Goal: Task Accomplishment & Management: Use online tool/utility

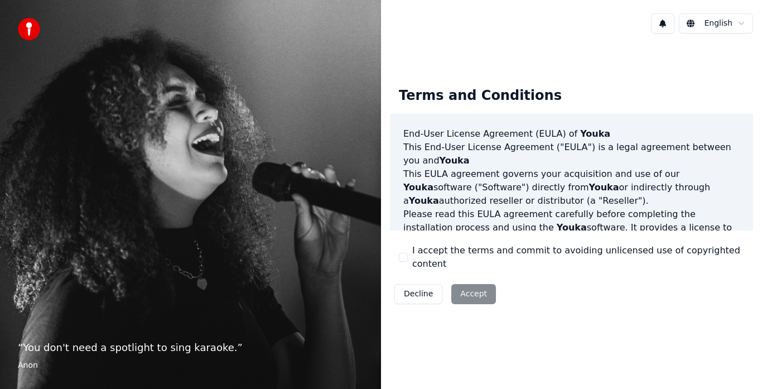
click at [477, 288] on div "Decline Accept" at bounding box center [445, 293] width 110 height 29
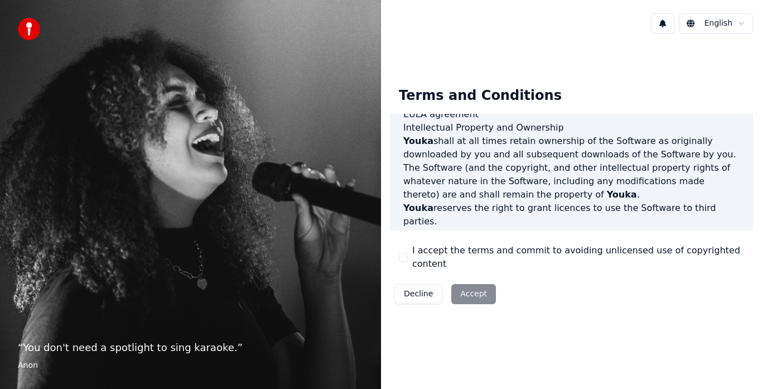
scroll to position [767, 0]
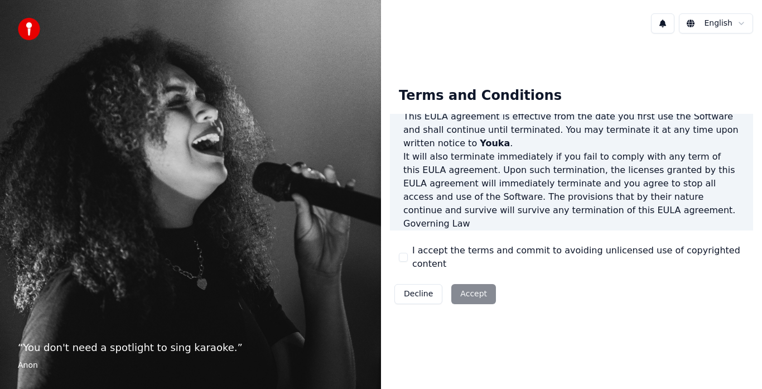
click at [474, 293] on div "Decline Accept" at bounding box center [445, 293] width 110 height 29
click at [733, 30] on html "“ You don't need a spotlight to sing karaoke. ” Anon English Terms and Conditio…" at bounding box center [381, 194] width 762 height 389
click at [477, 287] on div "Decline Accept" at bounding box center [445, 293] width 110 height 29
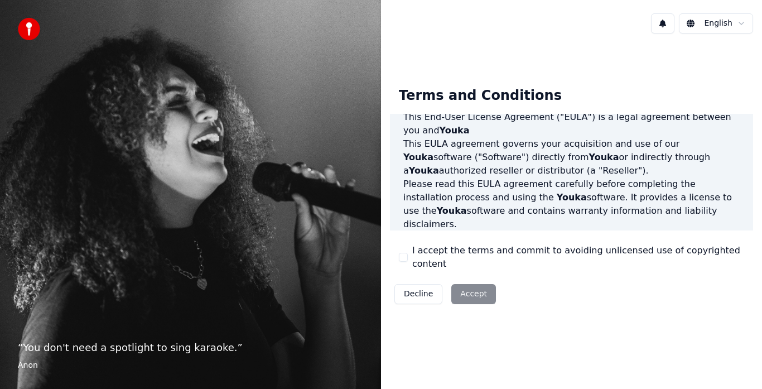
scroll to position [0, 0]
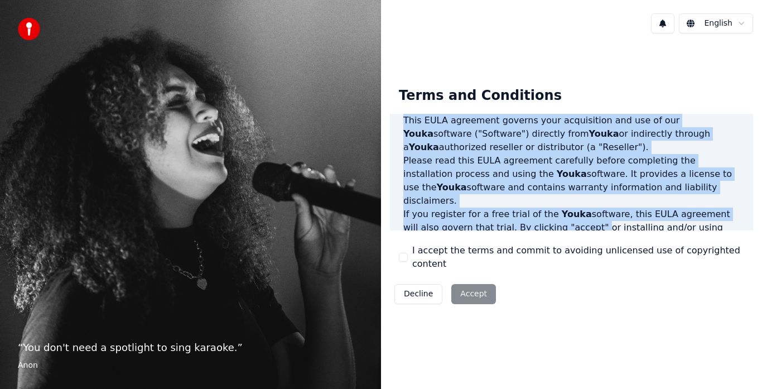
drag, startPoint x: 493, startPoint y: 162, endPoint x: 547, endPoint y: 228, distance: 84.8
click at [547, 230] on div "End-User License Agreement (EULA) of Youka This End-User License Agreement ("EU…" at bounding box center [571, 172] width 363 height 117
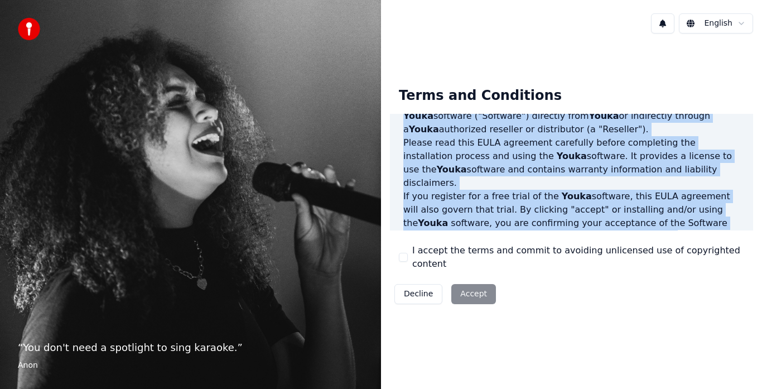
click at [521, 177] on p "Please read this EULA agreement carefully before completing the installation pr…" at bounding box center [571, 163] width 336 height 54
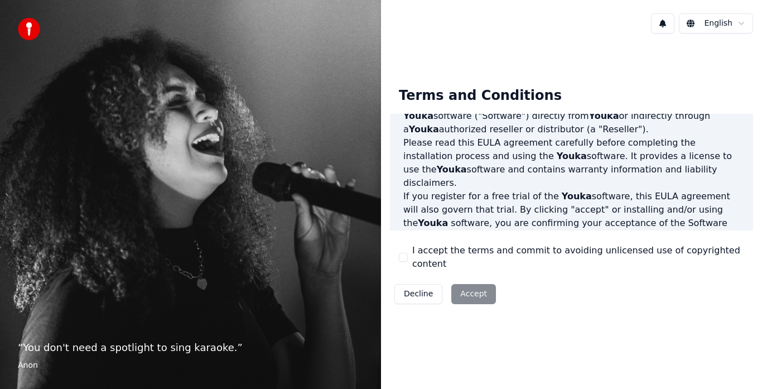
click at [425, 290] on button "Decline" at bounding box center [418, 294] width 48 height 20
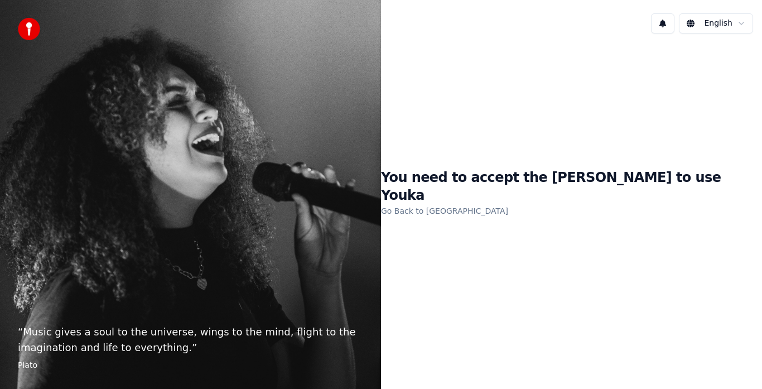
click at [503, 202] on link "Go Back to EULA" at bounding box center [444, 211] width 127 height 18
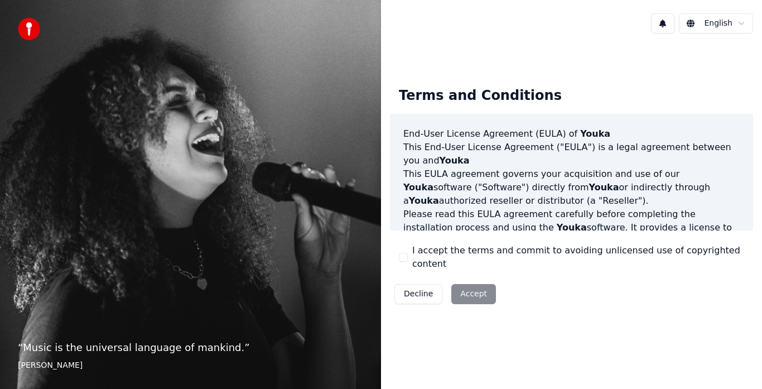
click at [472, 296] on div "Decline Accept" at bounding box center [445, 293] width 110 height 29
click at [472, 288] on div "Decline Accept" at bounding box center [445, 293] width 110 height 29
click at [471, 288] on div "Decline Accept" at bounding box center [445, 293] width 110 height 29
click at [508, 201] on p "This EULA agreement governs your acquisition and use of our Youka software ("So…" at bounding box center [571, 187] width 336 height 40
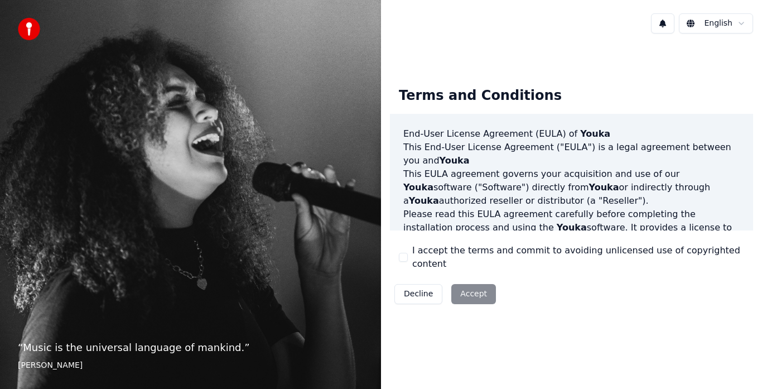
click at [400, 260] on button "I accept the terms and commit to avoiding unlicensed use of copyrighted content" at bounding box center [403, 257] width 9 height 9
click at [452, 284] on button "Accept" at bounding box center [473, 294] width 45 height 20
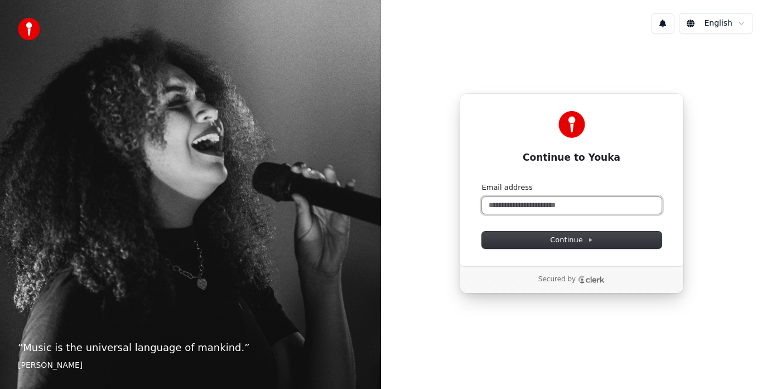
click at [553, 209] on input "Email address" at bounding box center [572, 205] width 180 height 17
click at [588, 236] on span "Continue" at bounding box center [571, 240] width 42 height 10
click at [584, 212] on input "Email address" at bounding box center [572, 205] width 180 height 17
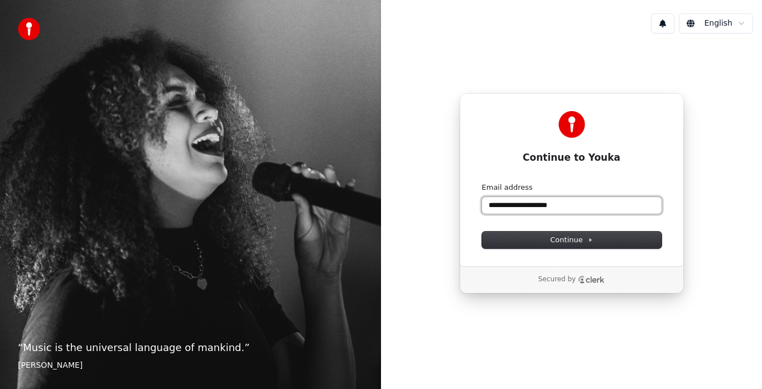
click at [482, 182] on button "submit" at bounding box center [482, 182] width 0 height 0
type input "**********"
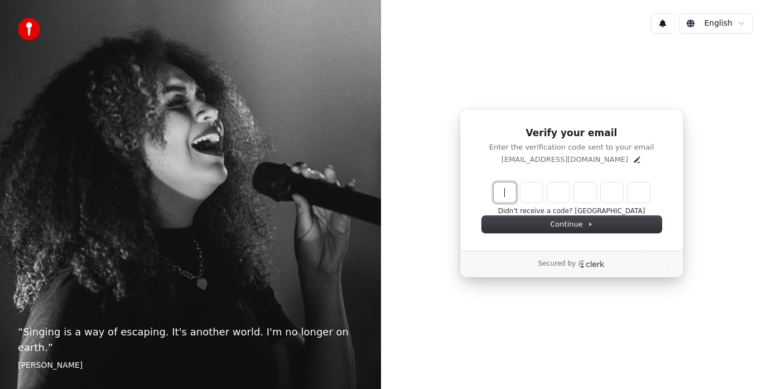
click at [501, 193] on input "Enter verification code" at bounding box center [572, 192] width 156 height 20
type input "******"
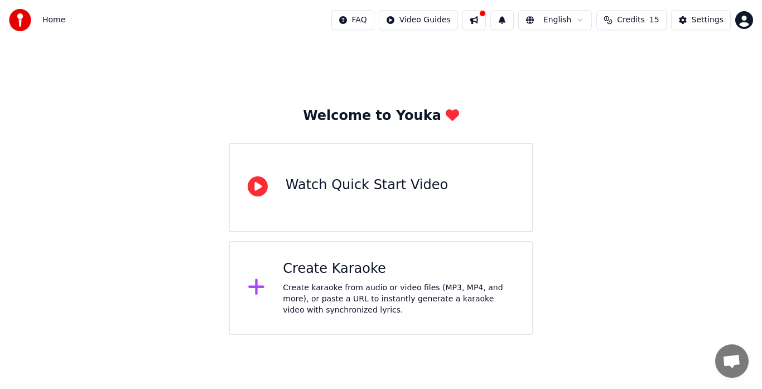
click at [384, 275] on div "Create Karaoke" at bounding box center [398, 269] width 231 height 18
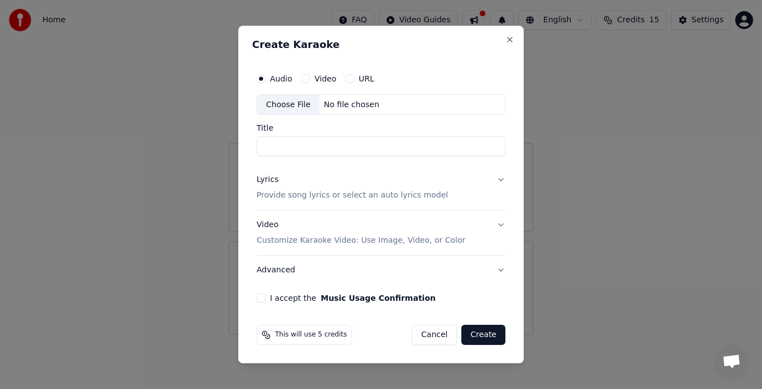
click at [328, 102] on div "No file chosen" at bounding box center [352, 104] width 64 height 11
click at [303, 144] on input "Title" at bounding box center [381, 147] width 249 height 20
click at [261, 298] on button "I accept the Music Usage Confirmation" at bounding box center [261, 297] width 9 height 9
type input "**********"
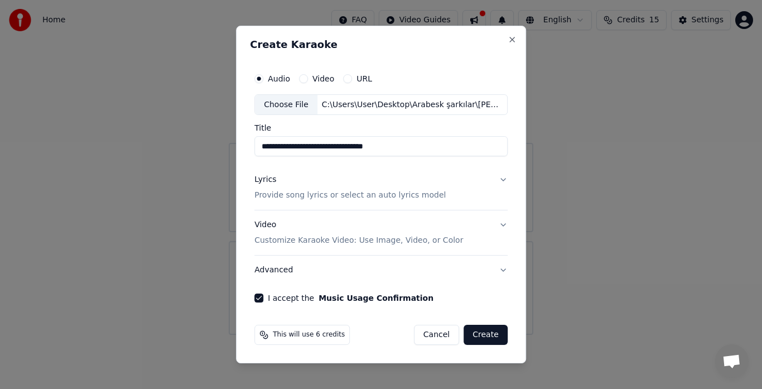
click at [504, 182] on button "Lyrics Provide song lyrics or select an auto lyrics model" at bounding box center [380, 188] width 253 height 45
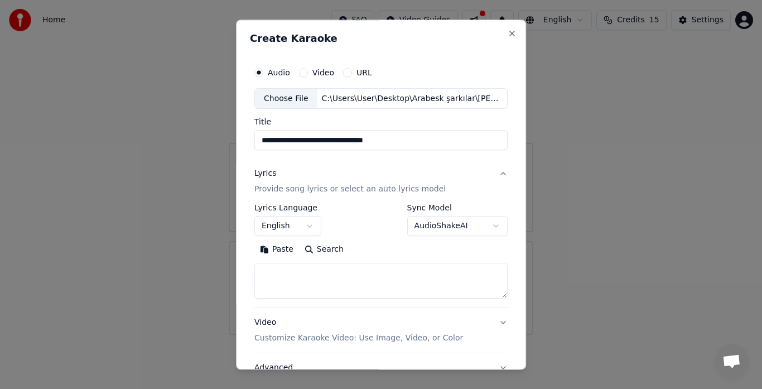
click at [307, 229] on button "English" at bounding box center [287, 226] width 67 height 20
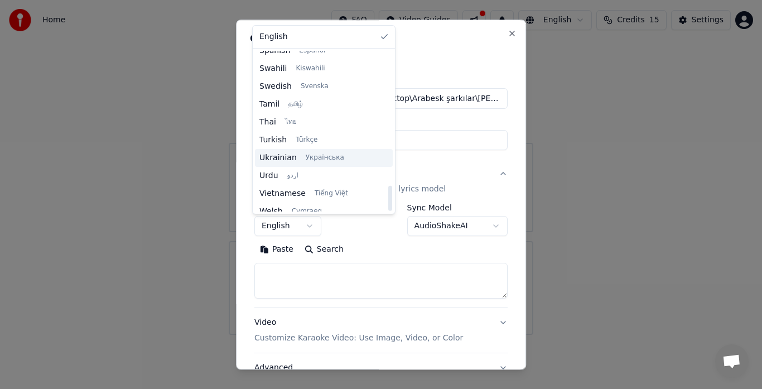
scroll to position [856, 0]
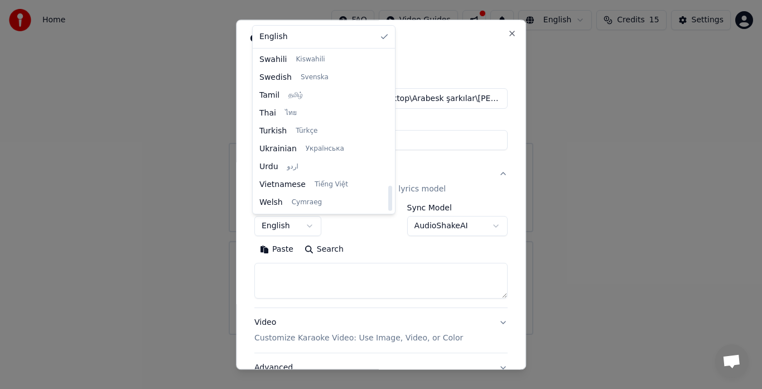
select select "**"
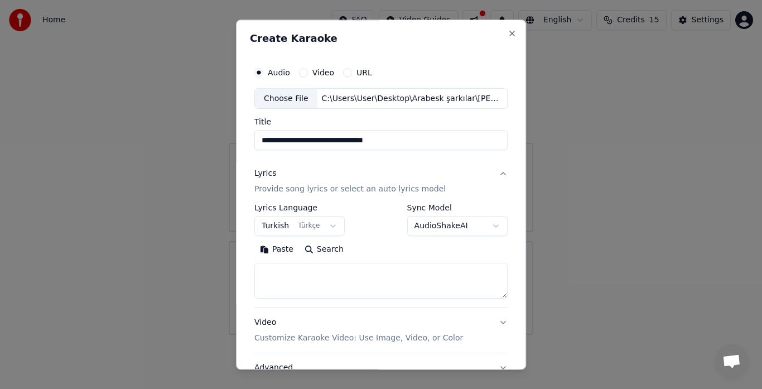
click at [429, 223] on button "AudioShakeAI" at bounding box center [457, 226] width 100 height 20
click at [495, 176] on button "Lyrics Provide song lyrics or select an auto lyrics model" at bounding box center [380, 182] width 253 height 45
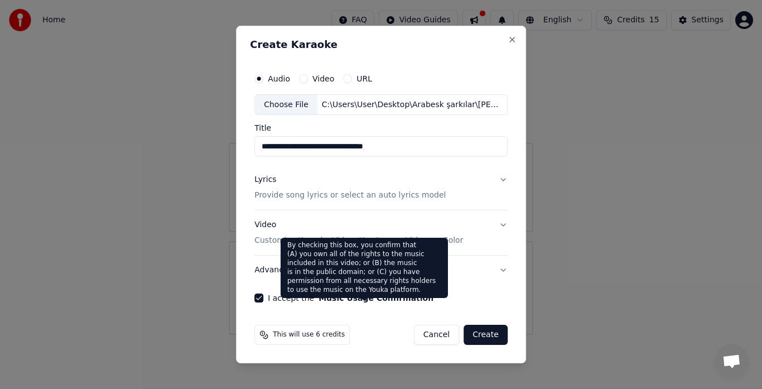
drag, startPoint x: 522, startPoint y: 207, endPoint x: 518, endPoint y: 215, distance: 8.2
click at [522, 207] on div "**********" at bounding box center [381, 195] width 290 height 338
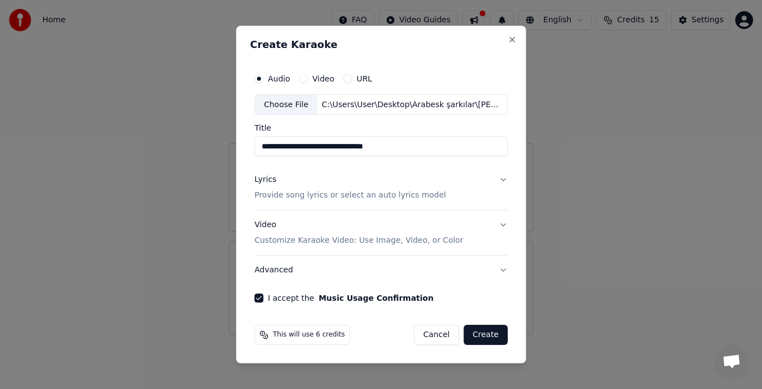
click at [506, 231] on div "**********" at bounding box center [381, 185] width 262 height 244
click at [500, 221] on button "Video Customize Karaoke Video: Use Image, Video, or Color" at bounding box center [380, 233] width 253 height 45
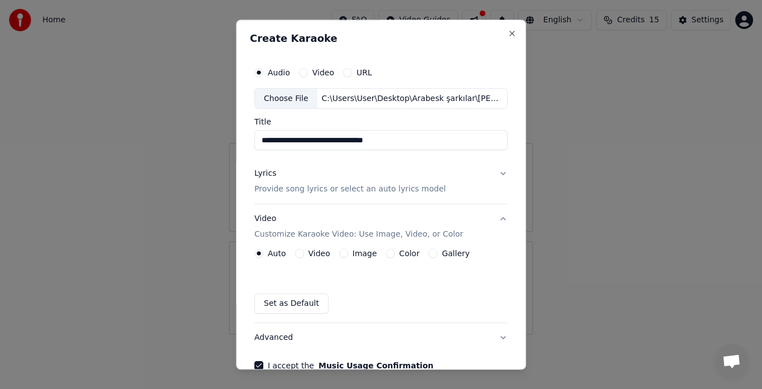
click at [497, 221] on button "Video Customize Karaoke Video: Use Image, Video, or Color" at bounding box center [380, 227] width 253 height 45
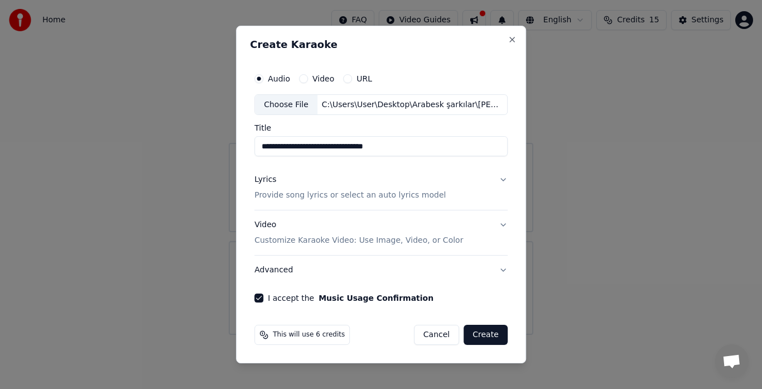
click at [497, 221] on button "Video Customize Karaoke Video: Use Image, Video, or Color" at bounding box center [380, 233] width 253 height 45
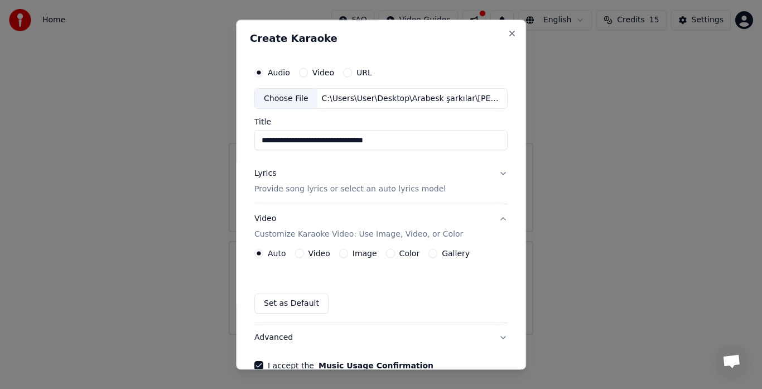
click at [497, 221] on button "Video Customize Karaoke Video: Use Image, Video, or Color" at bounding box center [380, 227] width 253 height 45
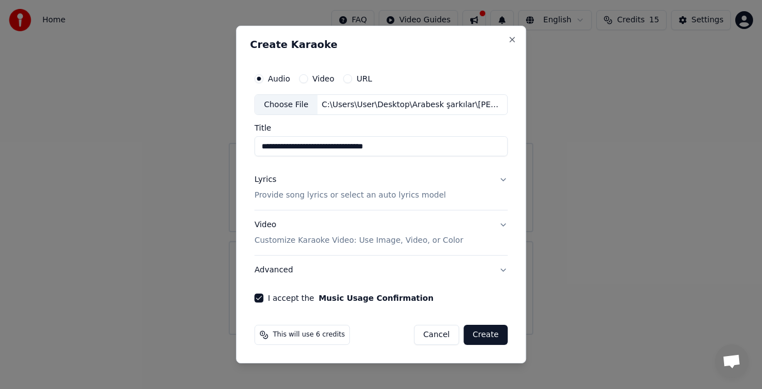
click at [486, 335] on button "Create" at bounding box center [485, 335] width 44 height 20
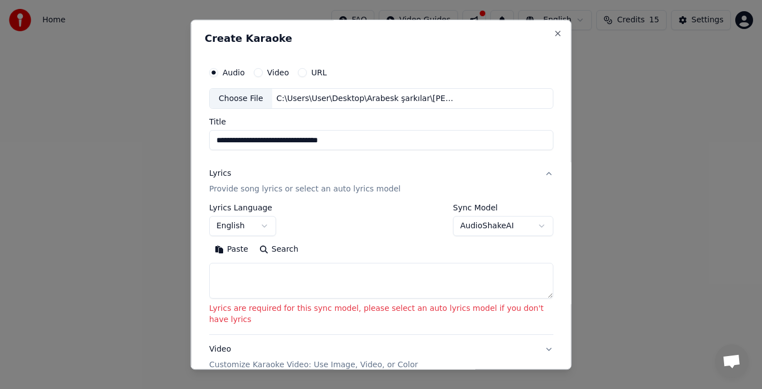
click at [260, 228] on button "English" at bounding box center [242, 226] width 67 height 20
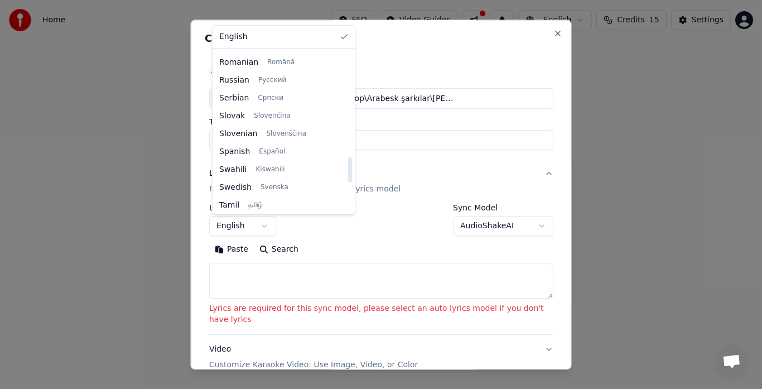
scroll to position [837, 0]
select select "**"
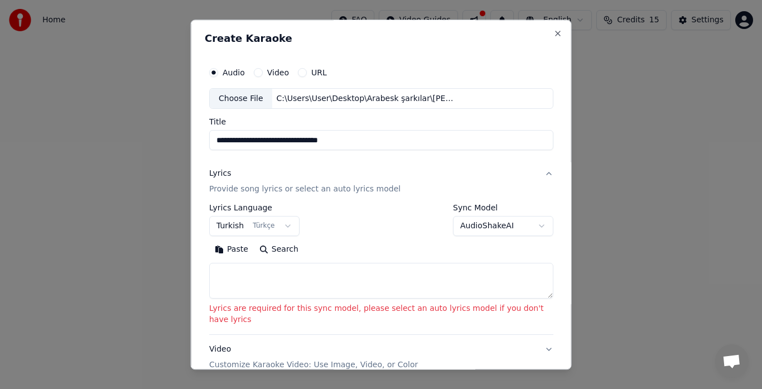
click at [295, 285] on textarea at bounding box center [381, 281] width 344 height 36
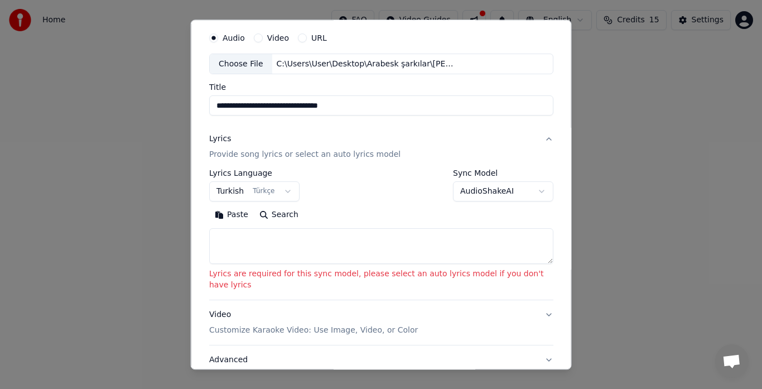
scroll to position [107, 0]
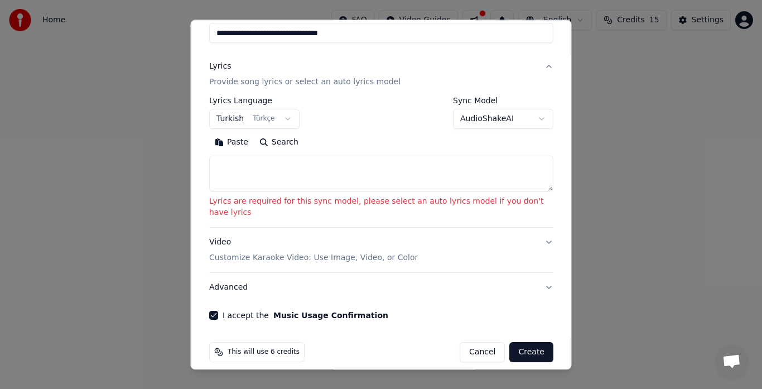
click at [236, 279] on button "Advanced" at bounding box center [381, 287] width 344 height 29
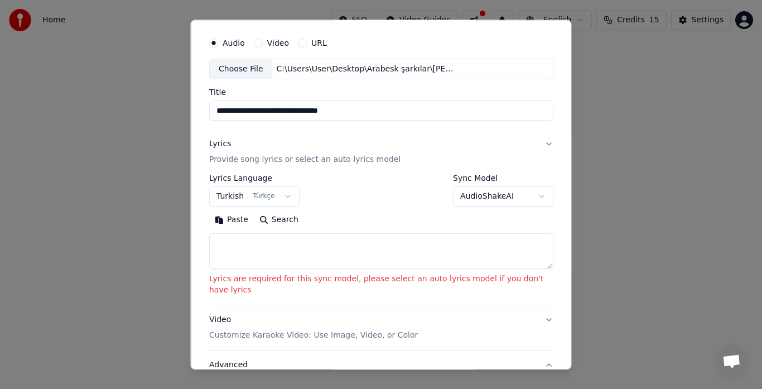
scroll to position [30, 0]
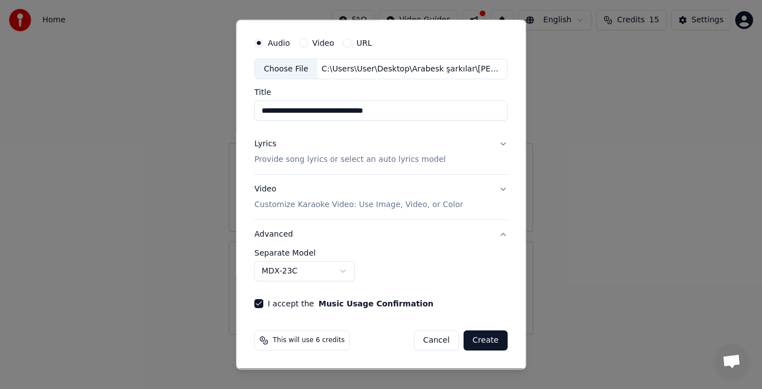
click at [287, 277] on body "**********" at bounding box center [381, 167] width 762 height 335
click at [321, 186] on div "Video Customize Karaoke Video: Use Image, Video, or Color" at bounding box center [358, 197] width 209 height 27
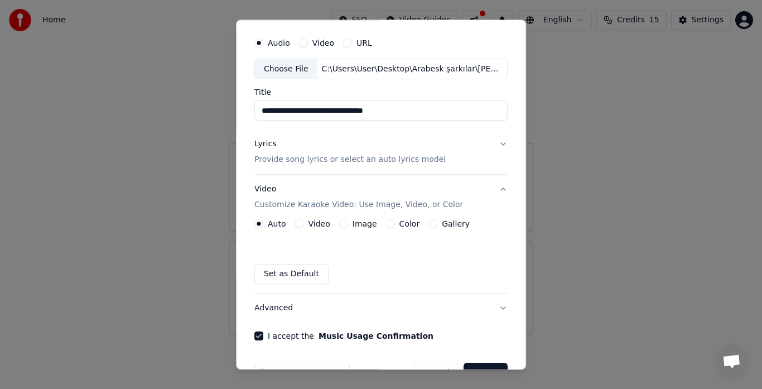
click at [301, 312] on button "Advanced" at bounding box center [380, 308] width 253 height 29
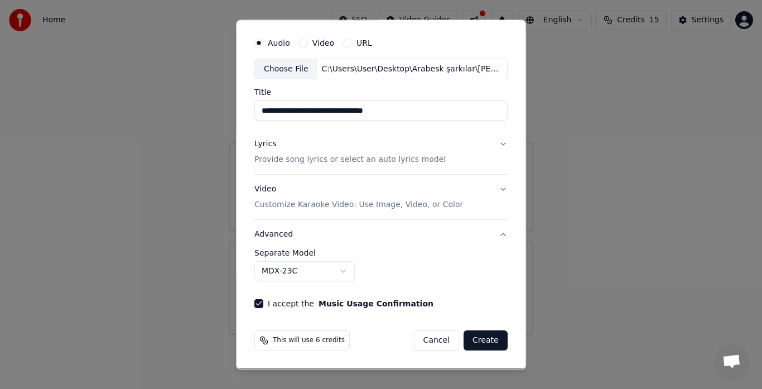
click at [294, 263] on body "**********" at bounding box center [381, 167] width 762 height 335
click at [311, 273] on body "**********" at bounding box center [381, 167] width 762 height 335
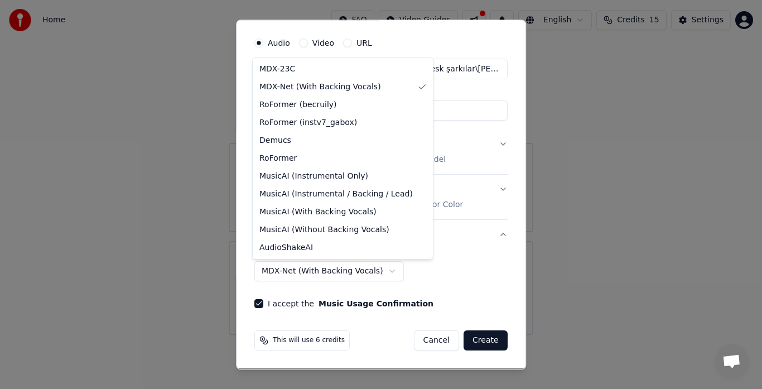
select select "******"
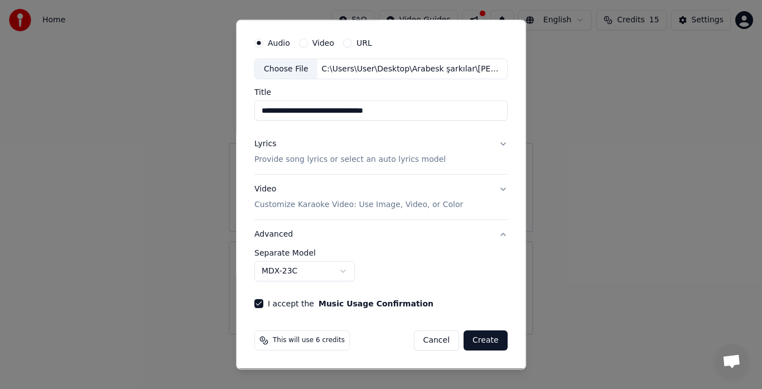
click at [321, 200] on p "Customize Karaoke Video: Use Image, Video, or Color" at bounding box center [358, 205] width 209 height 11
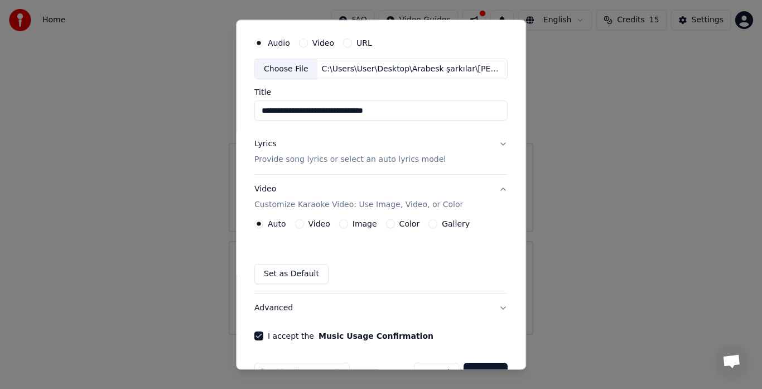
drag, startPoint x: 314, startPoint y: 156, endPoint x: 320, endPoint y: 224, distance: 68.3
click at [315, 156] on p "Provide song lyrics or select an auto lyrics model" at bounding box center [349, 159] width 191 height 11
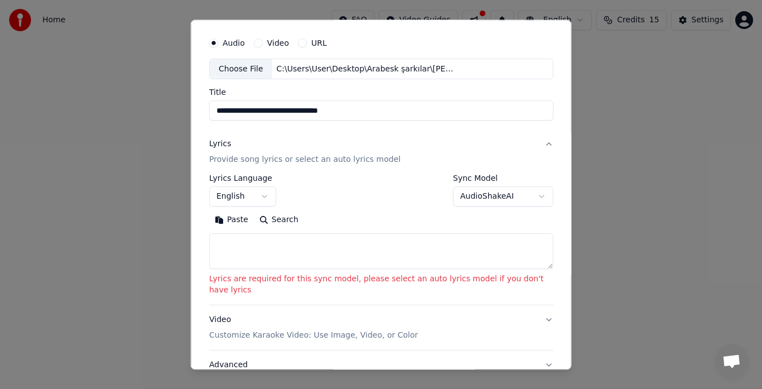
click at [264, 201] on button "English" at bounding box center [242, 197] width 67 height 20
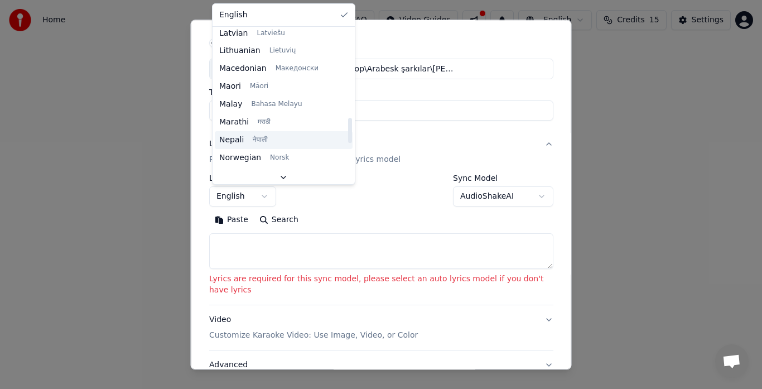
scroll to position [837, 0]
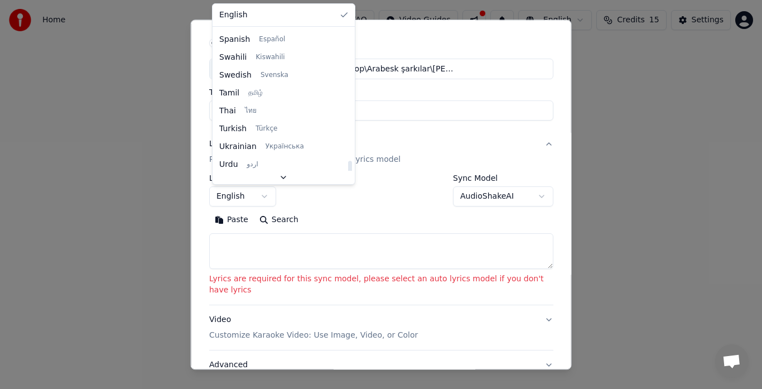
select select "**"
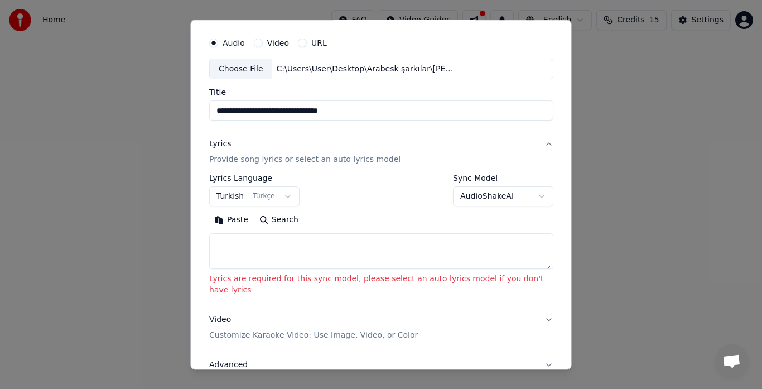
click at [263, 234] on textarea at bounding box center [381, 252] width 344 height 36
paste textarea "**********"
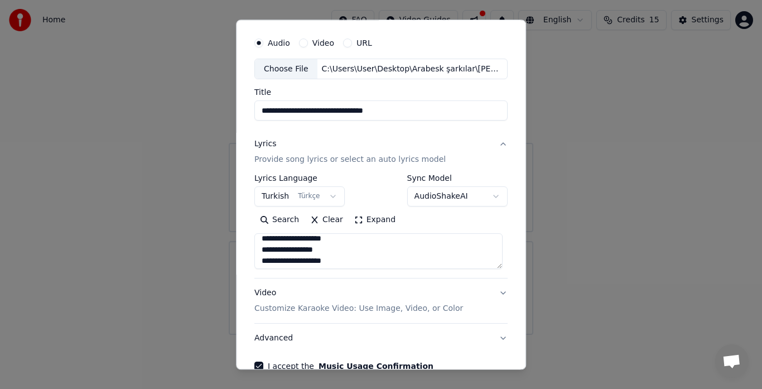
scroll to position [0, 0]
click at [344, 266] on textarea "**********" at bounding box center [378, 252] width 248 height 36
click at [344, 240] on textarea "**********" at bounding box center [378, 252] width 248 height 36
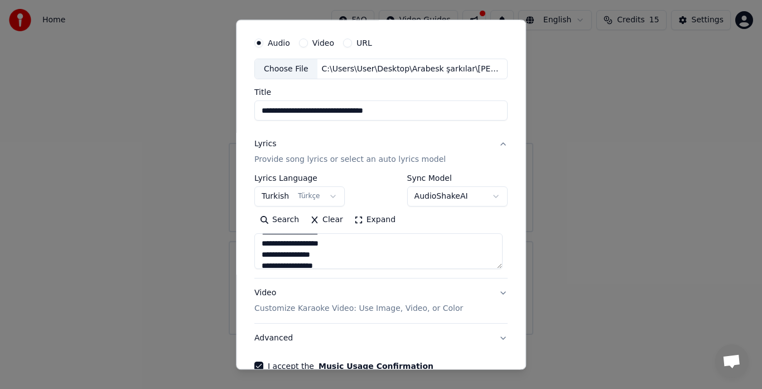
click at [341, 241] on textarea "**********" at bounding box center [378, 252] width 248 height 36
click at [346, 241] on textarea "**********" at bounding box center [378, 252] width 248 height 36
click at [349, 239] on textarea "**********" at bounding box center [378, 252] width 248 height 36
click at [350, 231] on div "**********" at bounding box center [380, 240] width 253 height 58
click at [348, 236] on textarea "**********" at bounding box center [378, 252] width 248 height 36
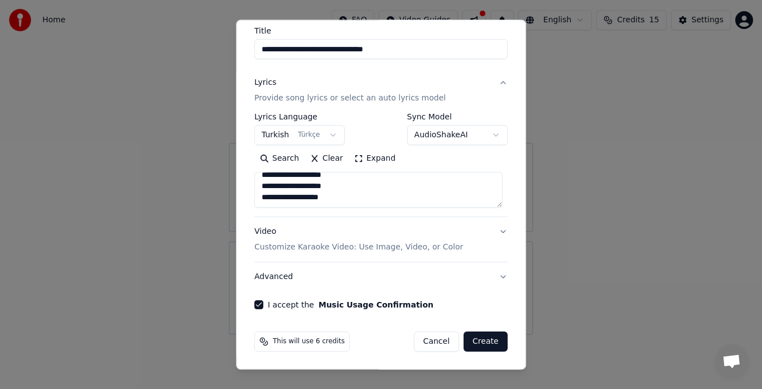
scroll to position [91, 0]
type textarea "**********"
click at [482, 336] on button "Create" at bounding box center [485, 341] width 44 height 20
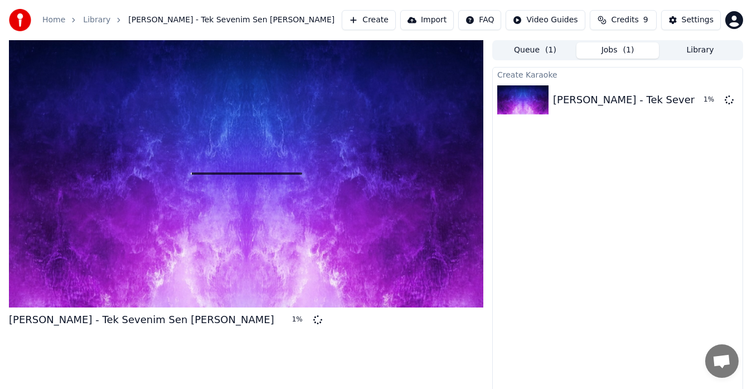
click at [548, 47] on span "( 1 )" at bounding box center [550, 50] width 11 height 11
click at [529, 49] on button "Queue ( 1 )" at bounding box center [535, 50] width 83 height 16
click at [625, 50] on span "( 1 )" at bounding box center [629, 50] width 11 height 11
click at [553, 51] on span "( 1 )" at bounding box center [550, 50] width 11 height 11
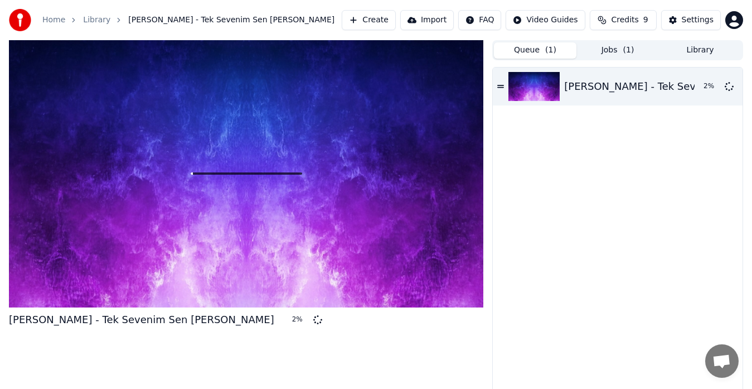
click at [608, 57] on button "Jobs ( 1 )" at bounding box center [618, 50] width 83 height 16
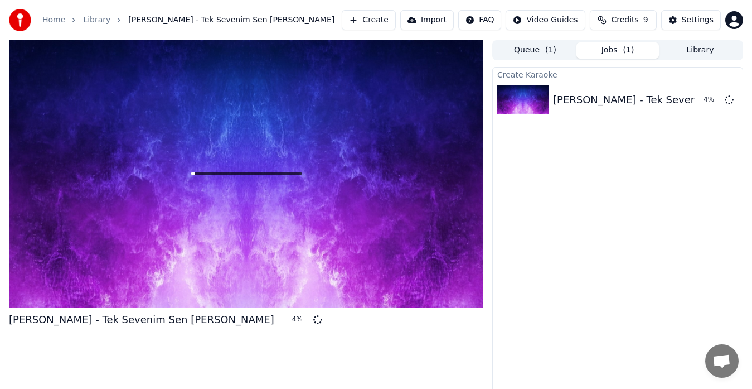
click at [313, 321] on icon at bounding box center [317, 319] width 9 height 9
click at [704, 47] on button "Library" at bounding box center [700, 50] width 83 height 16
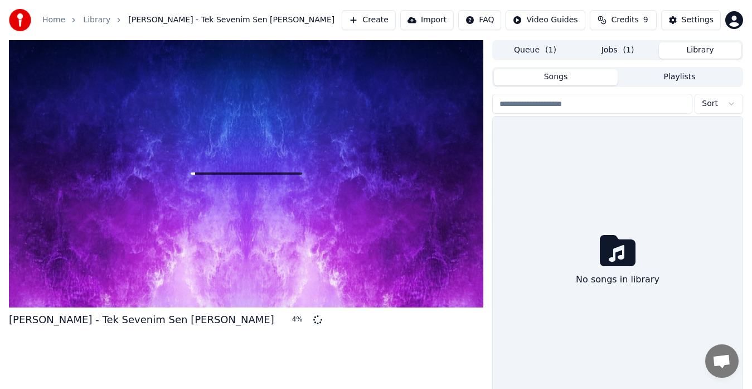
click at [639, 57] on button "Jobs ( 1 )" at bounding box center [618, 50] width 83 height 16
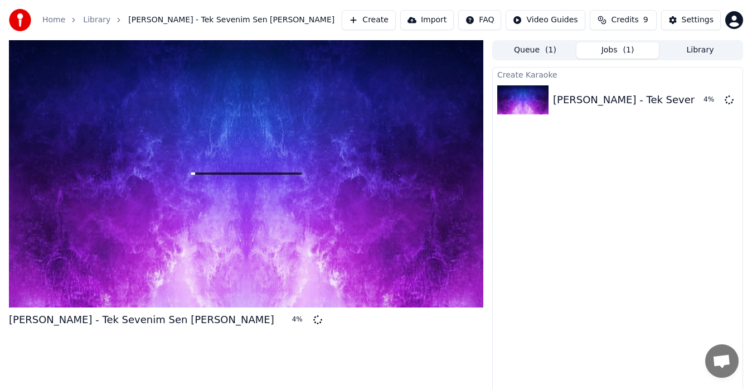
click at [646, 26] on button "Credits 9" at bounding box center [623, 20] width 67 height 20
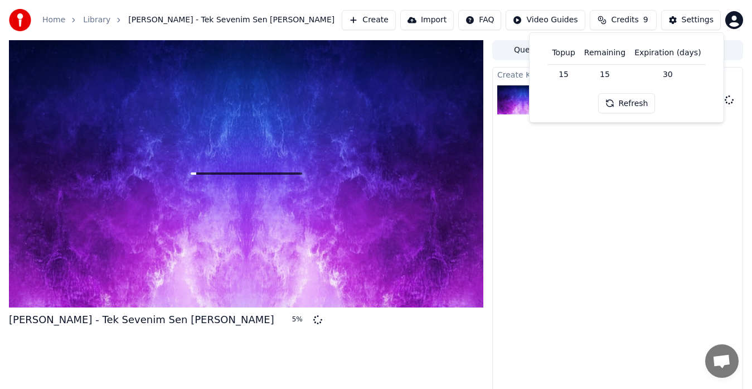
click at [600, 75] on td "15" at bounding box center [605, 74] width 50 height 20
click at [624, 105] on button "Refresh" at bounding box center [626, 103] width 57 height 20
click at [624, 105] on div "Refresh" at bounding box center [627, 103] width 71 height 20
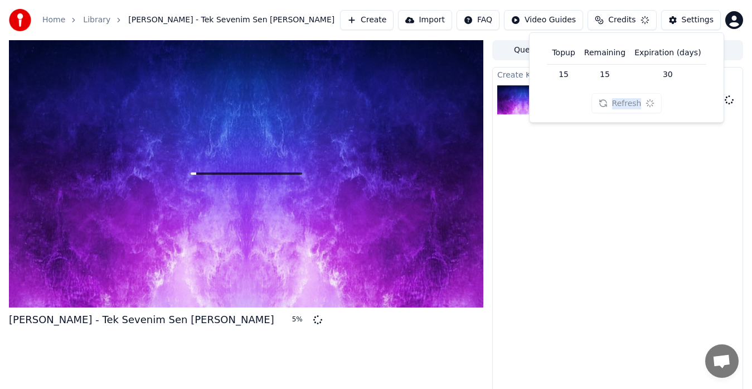
click at [624, 106] on div "Refresh" at bounding box center [627, 103] width 71 height 20
click at [624, 106] on button "Refresh" at bounding box center [626, 103] width 57 height 20
click at [624, 106] on div "Refresh" at bounding box center [626, 103] width 57 height 20
click at [630, 165] on div "Create Karaoke [PERSON_NAME] - Tek Sevenim Sen [PERSON_NAME] 5 %" at bounding box center [617, 232] width 251 height 330
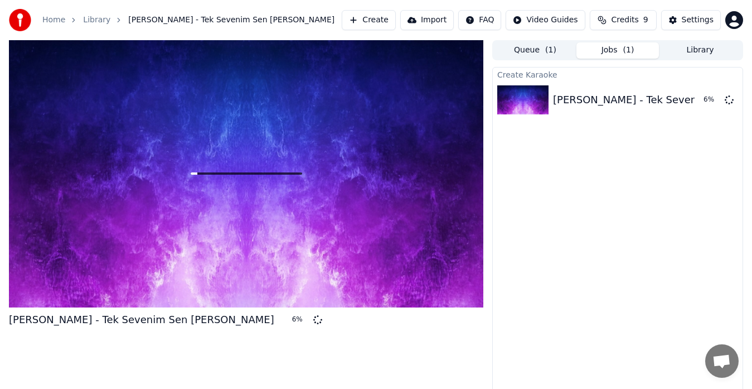
click at [389, 20] on button "Create" at bounding box center [369, 20] width 54 height 20
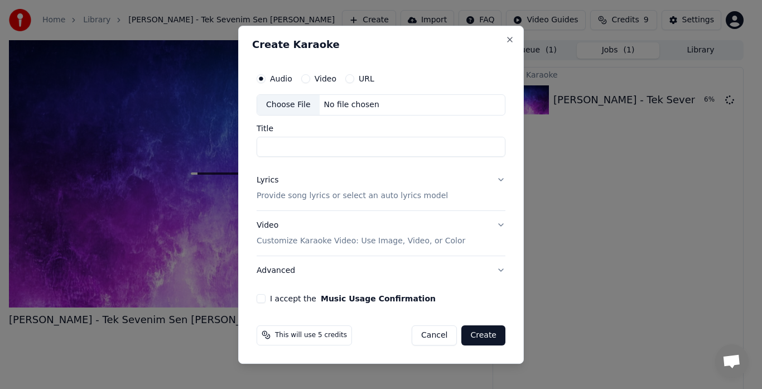
click at [520, 35] on div "Create Karaoke Audio Video URL Choose File No file chosen Title Lyrics Provide …" at bounding box center [381, 195] width 286 height 338
click at [516, 36] on div "Create Karaoke Audio Video URL Choose File No file chosen Title Lyrics Provide …" at bounding box center [381, 195] width 286 height 338
click at [515, 38] on div "Create Karaoke Audio Video URL Choose File No file chosen Title Lyrics Provide …" at bounding box center [381, 195] width 286 height 338
click at [508, 41] on button "Close" at bounding box center [509, 39] width 9 height 9
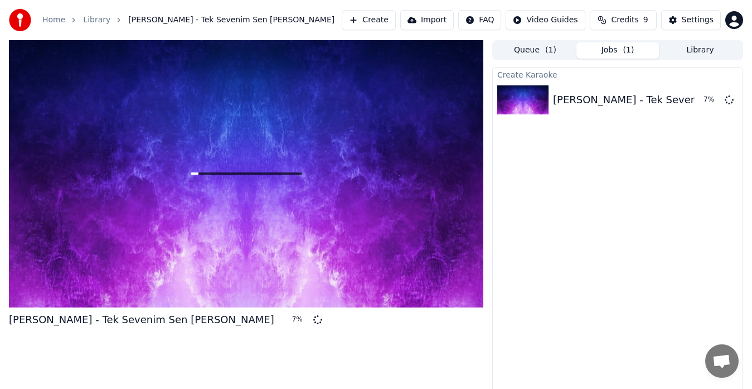
click at [446, 25] on button "Import" at bounding box center [427, 20] width 54 height 20
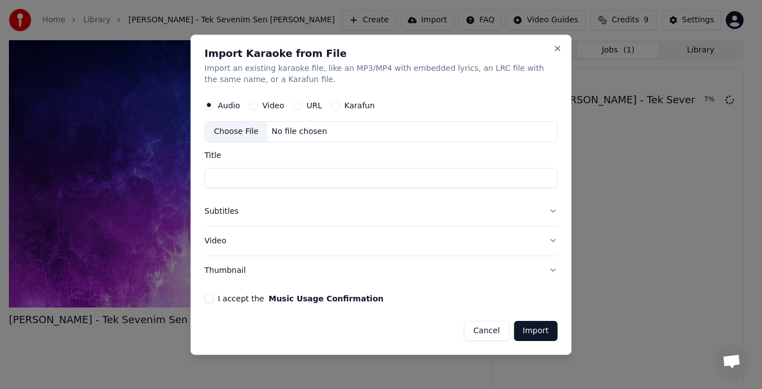
click at [296, 201] on button "Subtitles" at bounding box center [381, 211] width 353 height 29
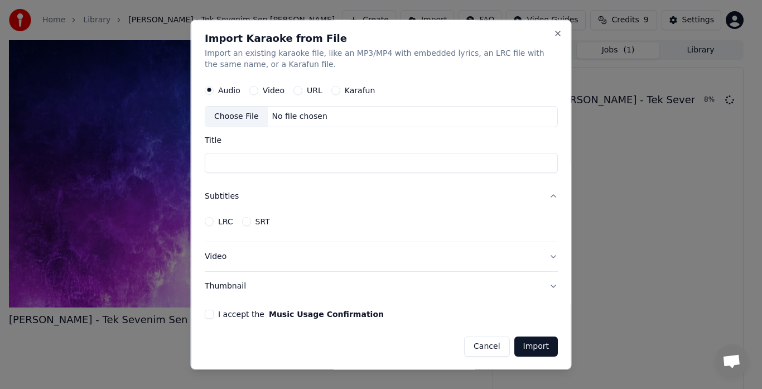
click at [254, 253] on button "Video" at bounding box center [381, 257] width 353 height 29
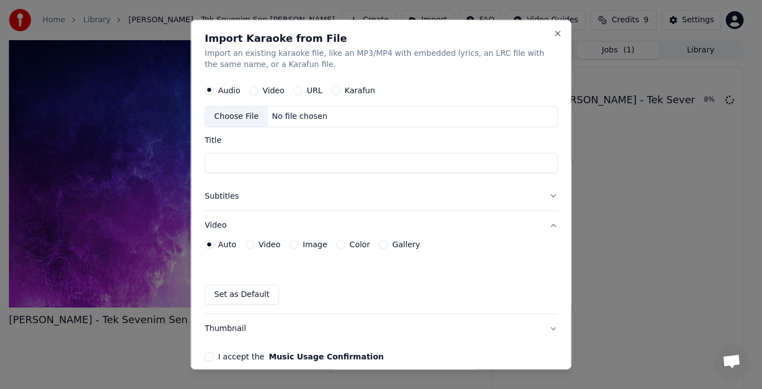
click at [234, 332] on button "Thumbnail" at bounding box center [381, 329] width 353 height 29
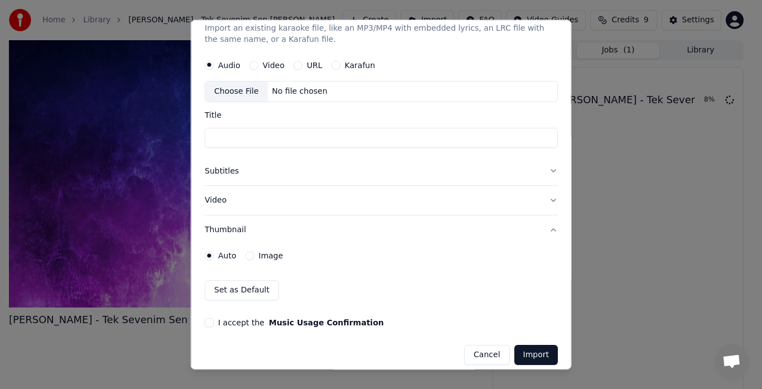
scroll to position [35, 0]
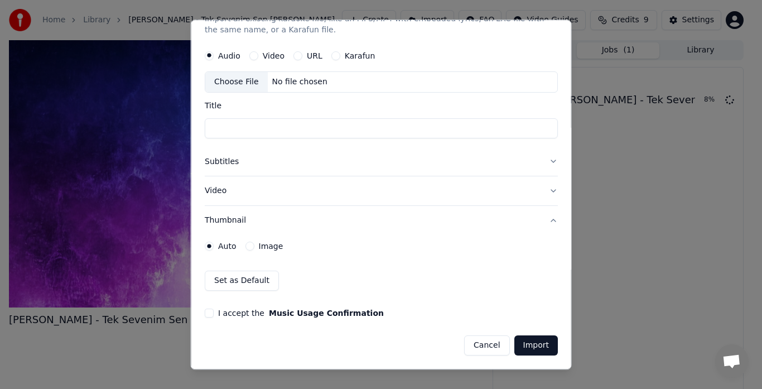
click at [209, 312] on button "I accept the Music Usage Confirmation" at bounding box center [209, 313] width 9 height 9
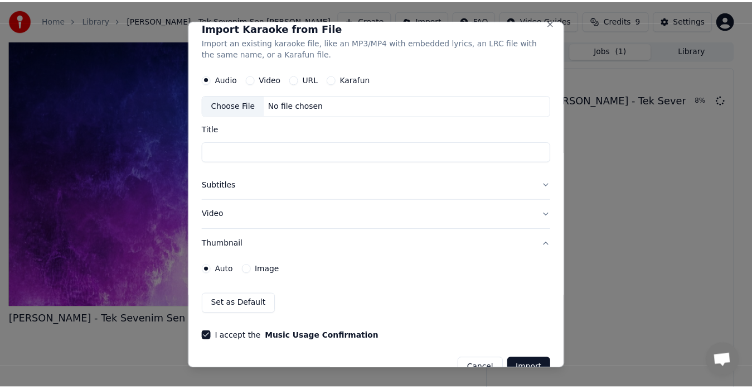
scroll to position [0, 0]
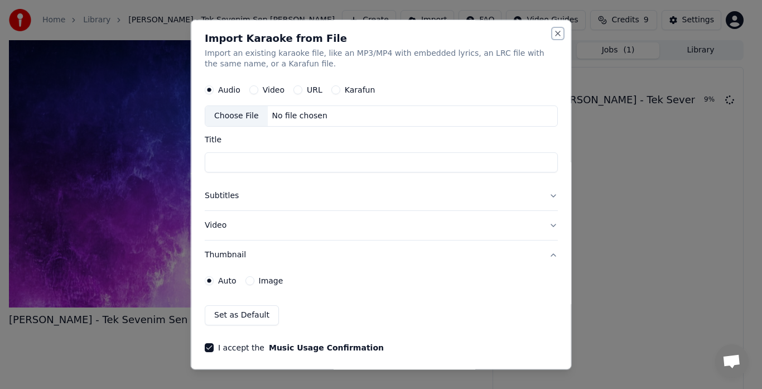
click at [553, 34] on button "Close" at bounding box center [557, 33] width 9 height 9
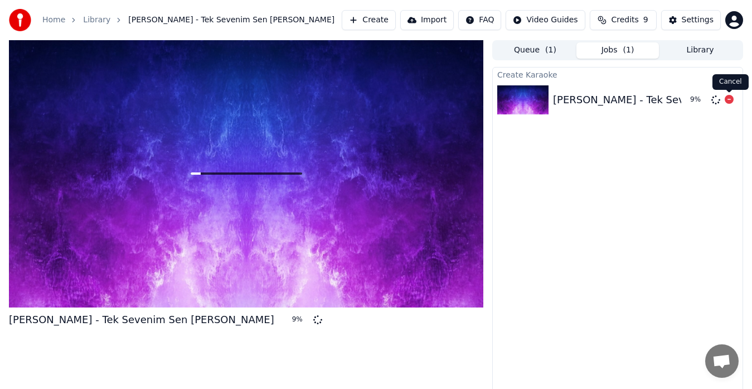
click at [730, 100] on icon at bounding box center [729, 99] width 9 height 9
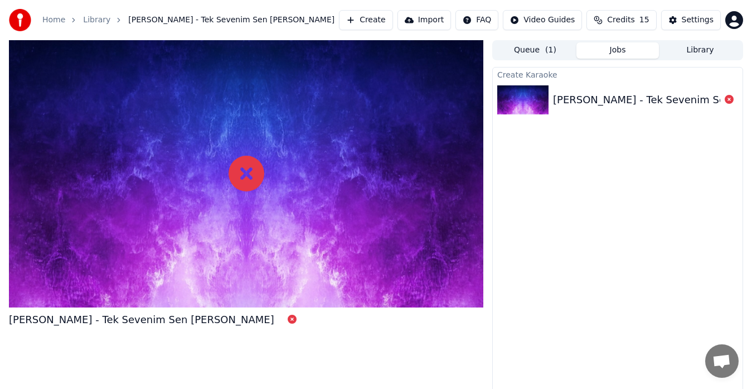
click at [728, 100] on icon at bounding box center [729, 99] width 9 height 9
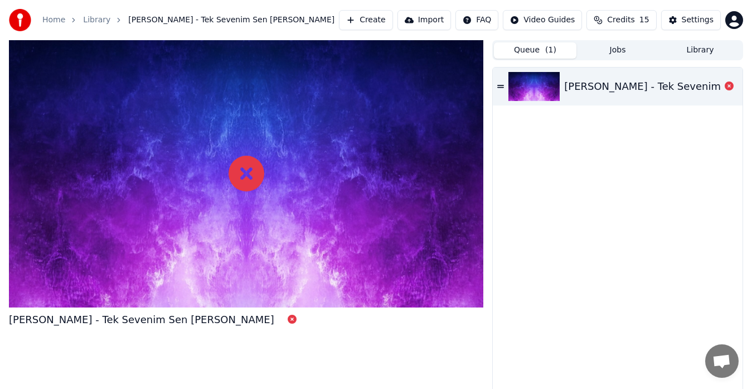
click at [558, 50] on button "Queue ( 1 )" at bounding box center [535, 50] width 83 height 16
click at [602, 55] on button "Jobs" at bounding box center [618, 50] width 83 height 16
click at [559, 54] on button "Queue ( 1 )" at bounding box center [535, 50] width 83 height 16
